Goal: Find specific page/section: Find specific page/section

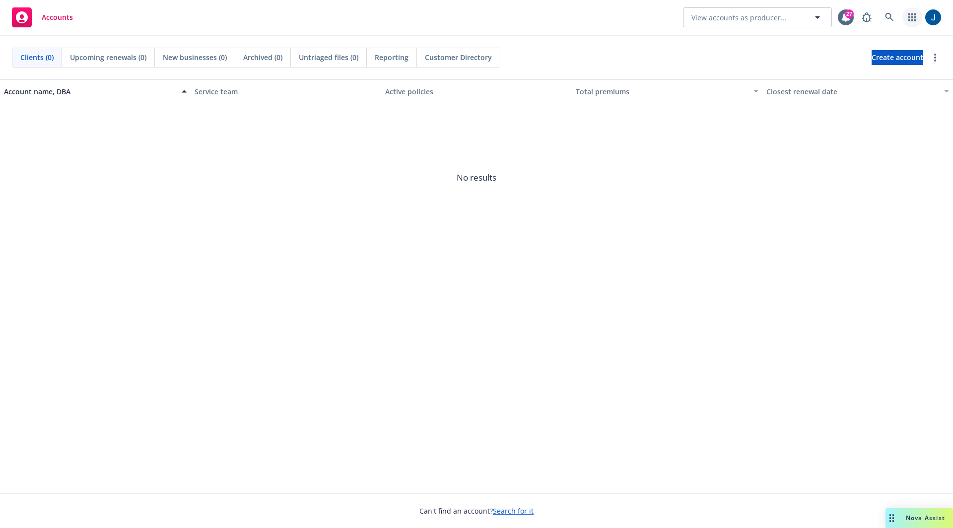
click at [910, 17] on icon "button" at bounding box center [911, 17] width 7 height 8
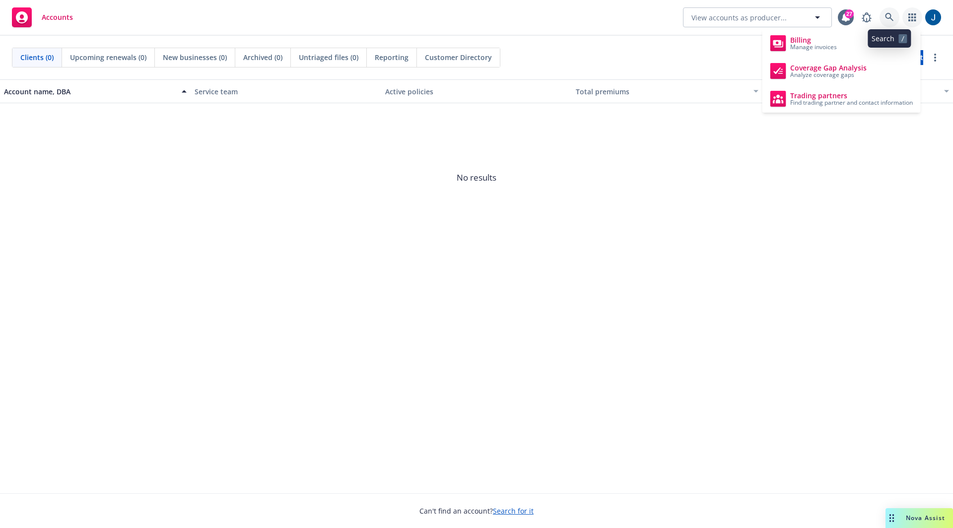
click at [887, 11] on link at bounding box center [890, 17] width 20 height 20
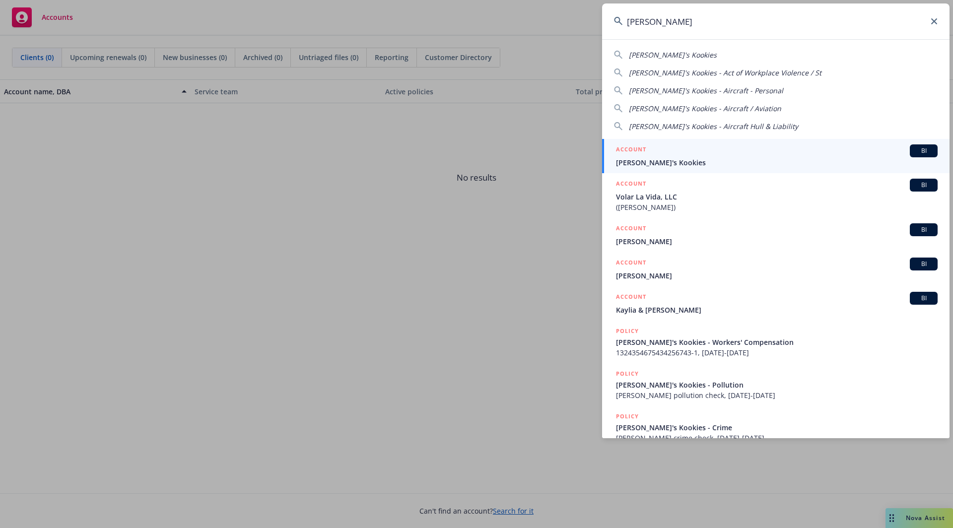
type input "[PERSON_NAME]"
click at [660, 157] on span "[PERSON_NAME]'s Kookies" at bounding box center [777, 162] width 322 height 10
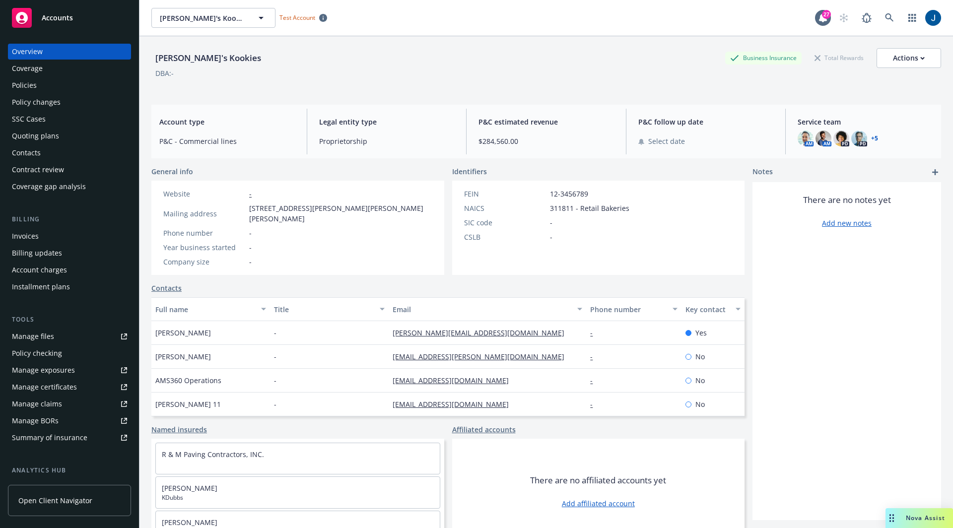
click at [66, 354] on div "Policy checking" at bounding box center [69, 354] width 115 height 16
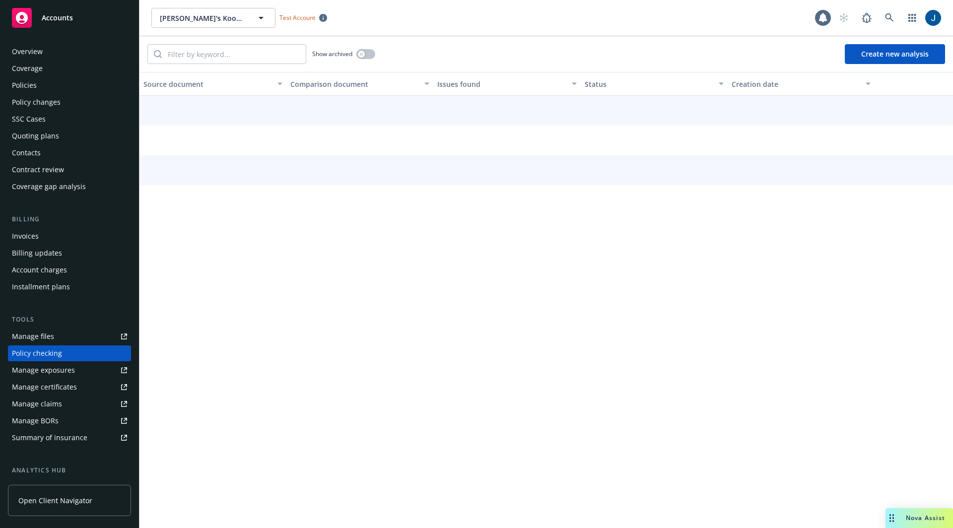
scroll to position [73, 0]
